Goal: Find specific page/section: Find specific page/section

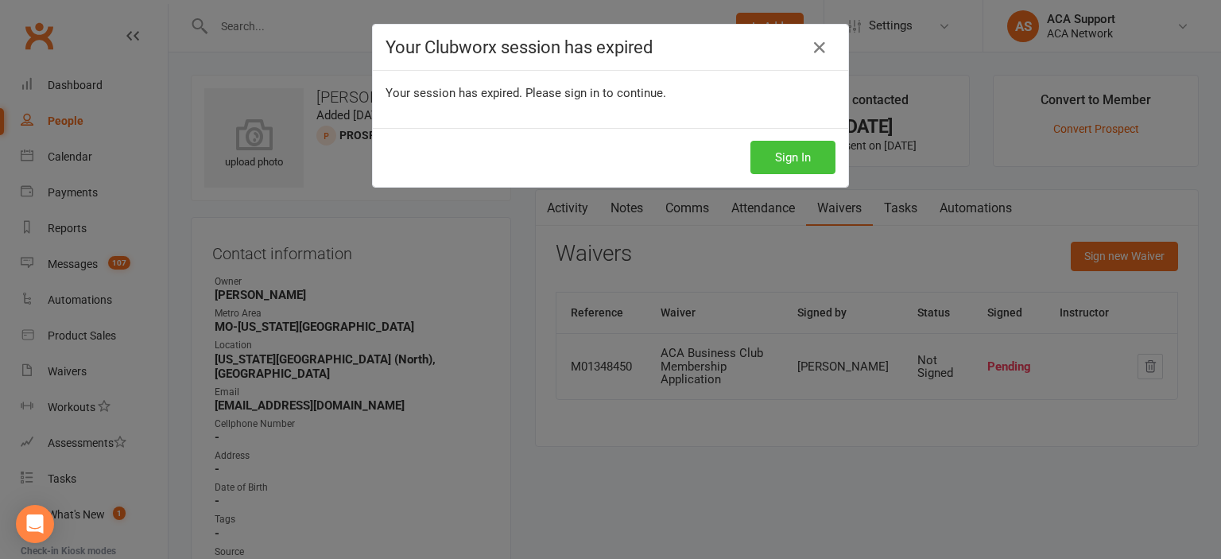
click at [750, 160] on button "Sign In" at bounding box center [792, 157] width 85 height 33
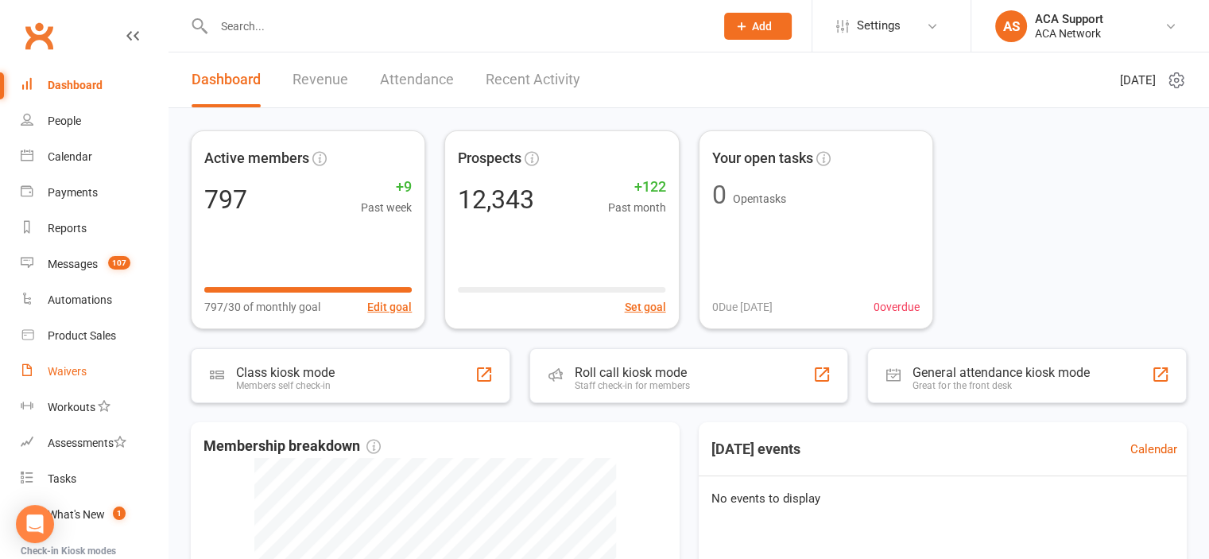
click at [68, 363] on link "Waivers" at bounding box center [94, 372] width 147 height 36
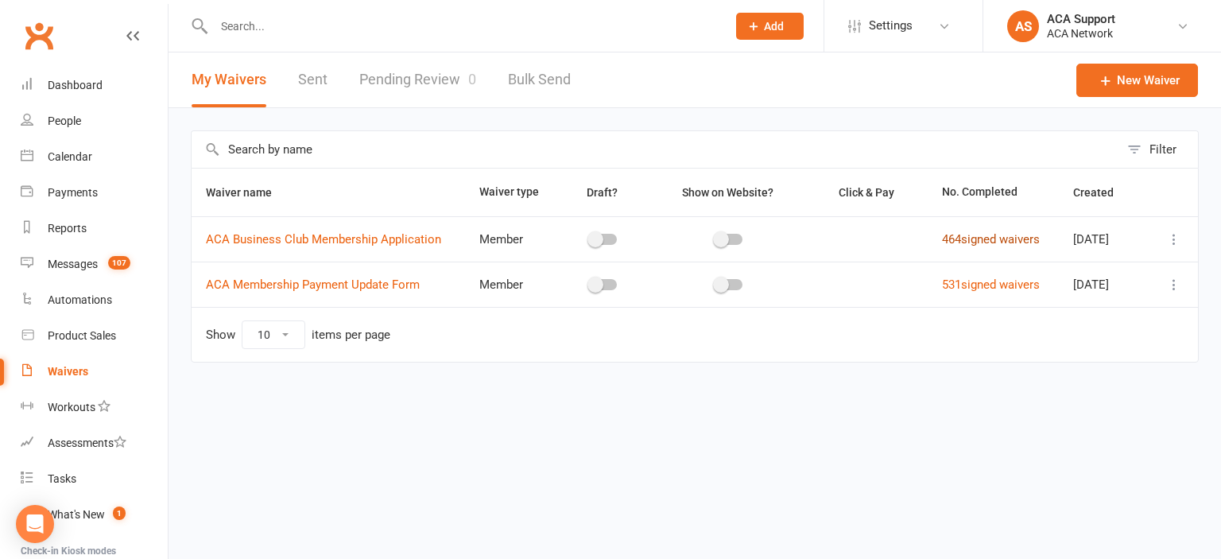
click at [944, 241] on link "464 signed waivers" at bounding box center [991, 239] width 98 height 14
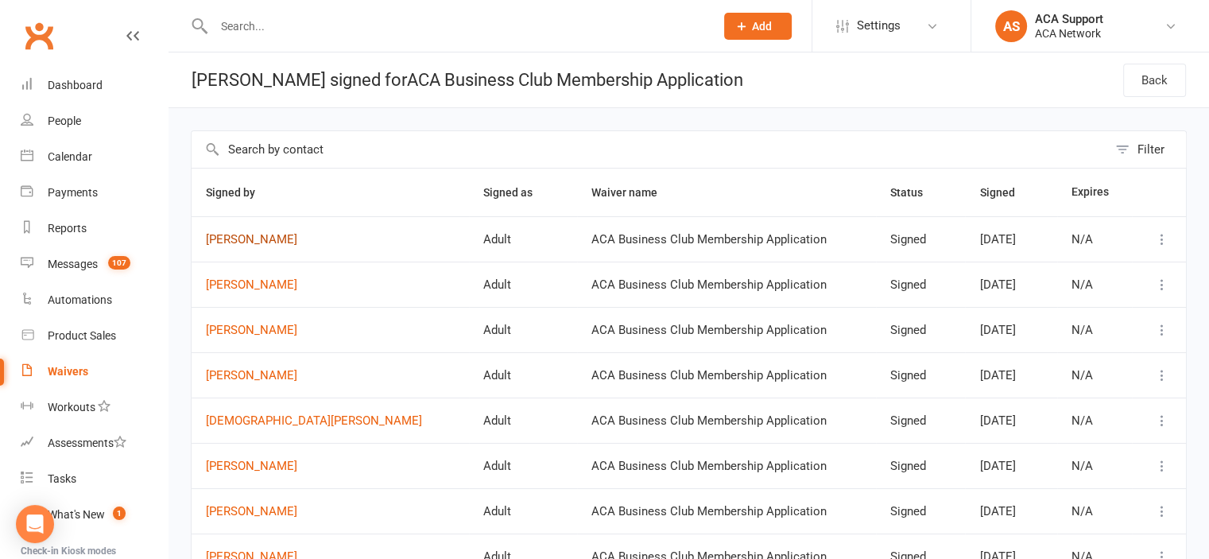
click at [244, 236] on link "Mike Wesley" at bounding box center [330, 240] width 249 height 14
